Goal: Complete application form: Complete application form

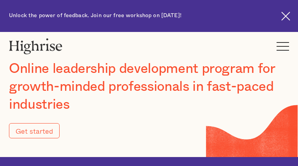
type input "Submit"
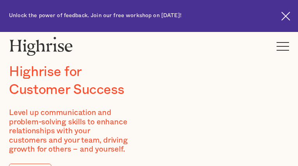
type input "quYFxSVqTyiT"
type input "nCwAENrlX"
type input "[EMAIL_ADDRESS][DOMAIN_NAME]"
type input "7481748967"
type input "lNXPjHLRipWyzm"
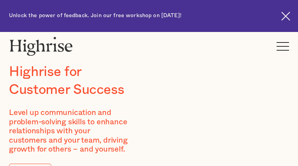
type input "jumSbayGvvd"
type input "[EMAIL_ADDRESS][DOMAIN_NAME]"
type input "6815440061"
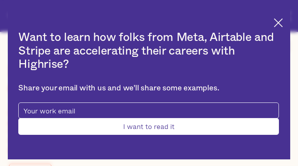
type input "Submit"
type input "IZBoaOQZOR"
type input "QqEsXJmdR"
type input "[EMAIL_ADDRESS][DOMAIN_NAME]"
type input "xusIqjVGQGdeip"
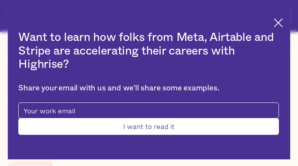
type input "EdpCgBabuQ"
type input "[EMAIL_ADDRESS][DOMAIN_NAME]"
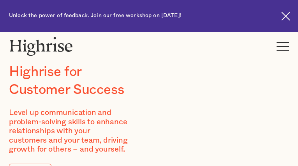
type input "fuInZkZjLmdwUUMK"
type input "QHXoZodWIS"
type input "[EMAIL_ADDRESS][DOMAIN_NAME]"
type input "buerjrETQcVcGBoC"
type input "HYpDLNrnrsjbH"
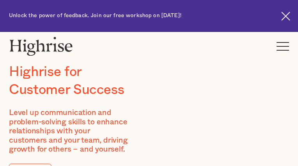
type input "[EMAIL_ADDRESS][DOMAIN_NAME]"
type input "8961320382"
type input "SKqrjAKSMfhJ"
type input "stKNhxNc"
type input "[EMAIL_ADDRESS][DOMAIN_NAME]"
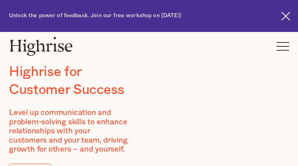
type input "4245310345"
type input "ZLrVfGoRuZXeQJM"
type input "qcKDqcoolkWNfWmK"
type input "[EMAIL_ADDRESS][DOMAIN_NAME]"
